Goal: Find specific page/section: Find specific page/section

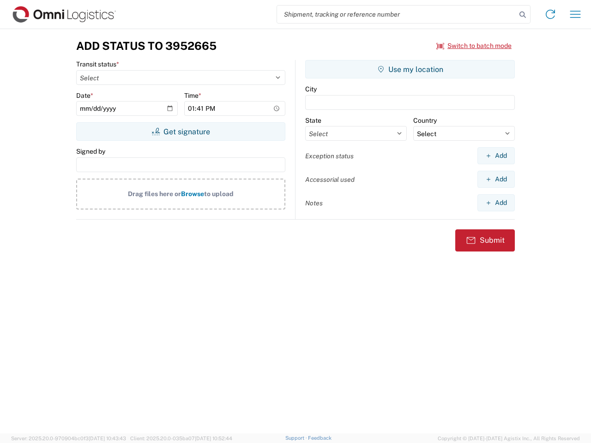
click at [396, 14] on input "search" at bounding box center [396, 15] width 239 height 18
click at [522, 15] on icon at bounding box center [522, 14] width 13 height 13
click at [550, 14] on icon at bounding box center [550, 14] width 15 height 15
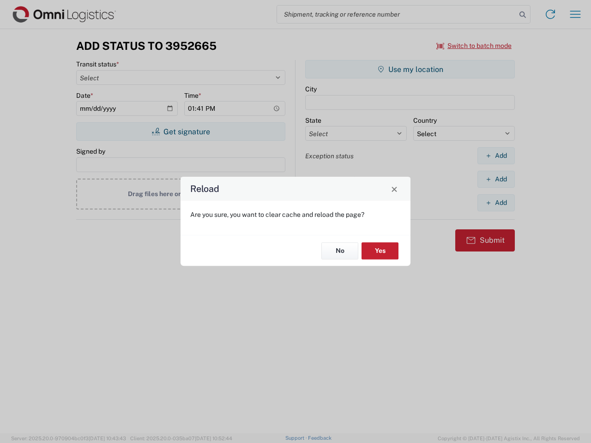
click at [575, 14] on div "Reload Are you sure, you want to clear cache and reload the page? No Yes" at bounding box center [295, 221] width 591 height 443
click at [474, 46] on div "Reload Are you sure, you want to clear cache and reload the page? No Yes" at bounding box center [295, 221] width 591 height 443
click at [180, 131] on div "Reload Are you sure, you want to clear cache and reload the page? No Yes" at bounding box center [295, 221] width 591 height 443
click at [410, 69] on div "Reload Are you sure, you want to clear cache and reload the page? No Yes" at bounding box center [295, 221] width 591 height 443
click at [495, 155] on div "Reload Are you sure, you want to clear cache and reload the page? No Yes" at bounding box center [295, 221] width 591 height 443
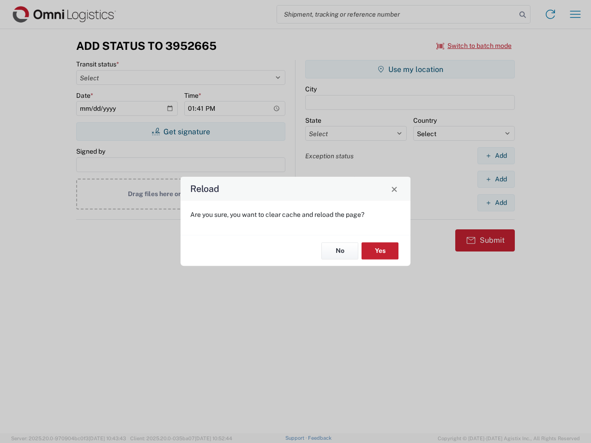
click at [495, 179] on div "Reload Are you sure, you want to clear cache and reload the page? No Yes" at bounding box center [295, 221] width 591 height 443
click at [495, 203] on div "Reload Are you sure, you want to clear cache and reload the page? No Yes" at bounding box center [295, 221] width 591 height 443
